Goal: Information Seeking & Learning: Compare options

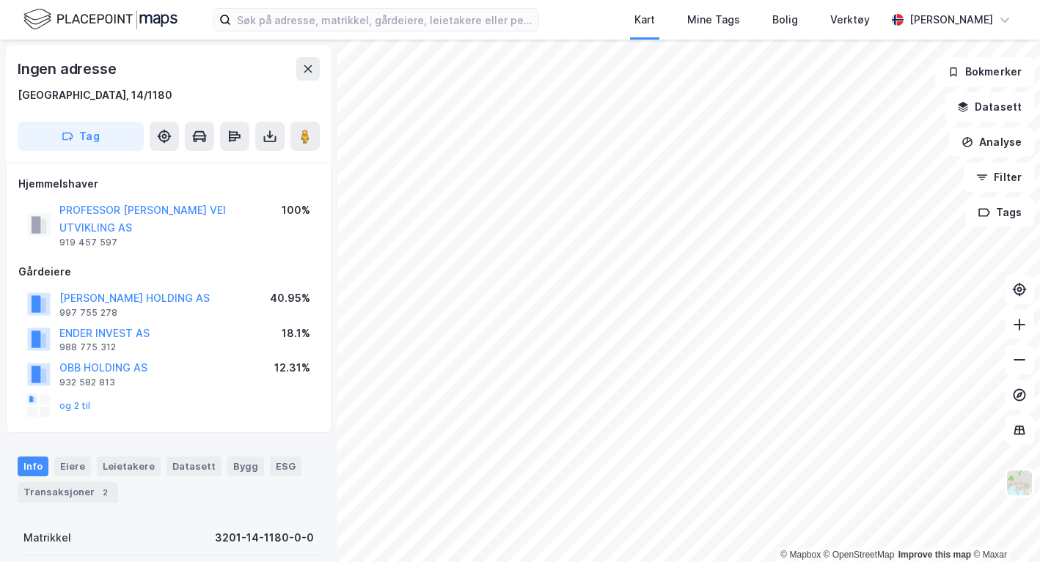
click at [266, 77] on div "Ingen adresse" at bounding box center [169, 68] width 302 height 23
